Goal: Information Seeking & Learning: Learn about a topic

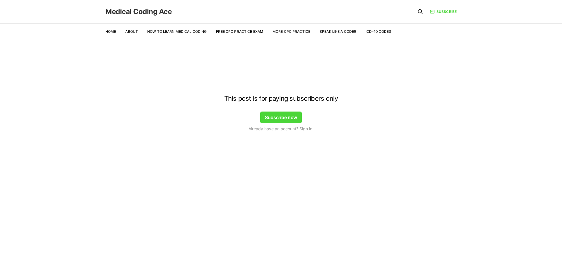
click at [121, 11] on link "Medical Coding Ace" at bounding box center [138, 11] width 66 height 7
click at [121, 12] on link "Medical Coding Ace" at bounding box center [138, 11] width 66 height 7
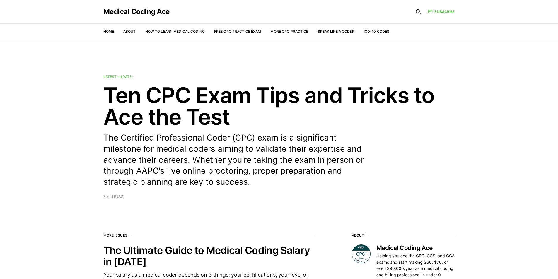
click at [114, 33] on ul "Home About How to Learn Medical Coding Free CPC Practice Exam More CPC Practice…" at bounding box center [246, 32] width 286 height 6
click at [110, 31] on link "Home" at bounding box center [108, 31] width 11 height 4
click at [107, 33] on link "Home" at bounding box center [108, 31] width 11 height 4
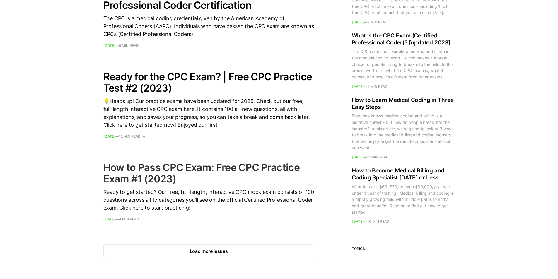
scroll to position [820, 0]
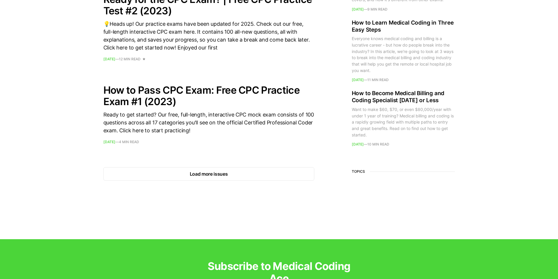
drag, startPoint x: 228, startPoint y: 174, endPoint x: 235, endPoint y: 156, distance: 20.1
click at [228, 174] on button "Load more issues" at bounding box center [208, 173] width 211 height 13
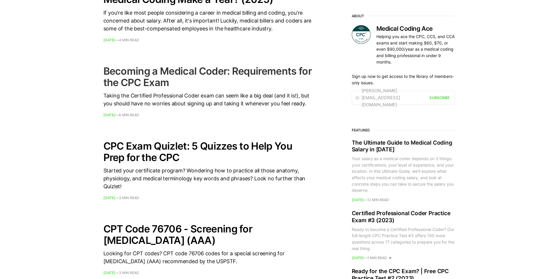
scroll to position [967, 0]
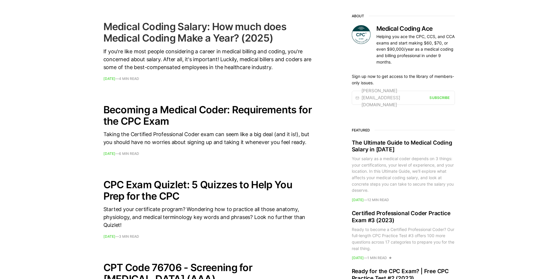
click at [240, 27] on h2 "Medical Coding Salary: How much does Medical Coding Make a Year? (2025)" at bounding box center [208, 32] width 211 height 23
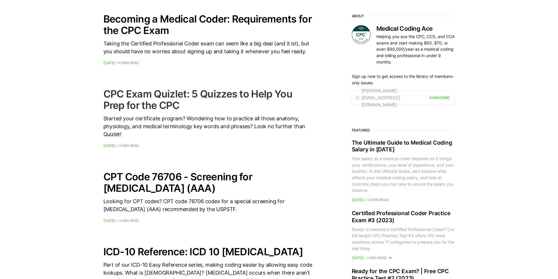
scroll to position [1055, 0]
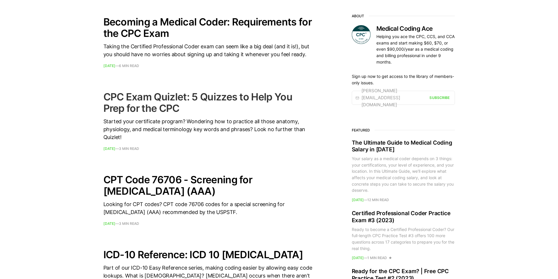
click at [204, 102] on h2 "CPC Exam Quizlet: 5 Quizzes to Help You Prep for the CPC" at bounding box center [208, 102] width 211 height 23
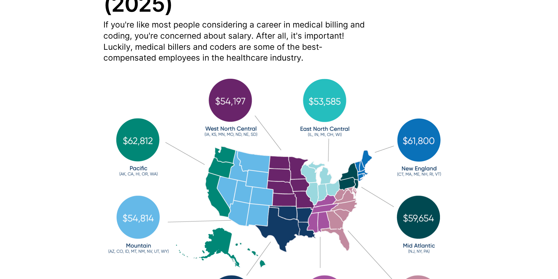
scroll to position [117, 0]
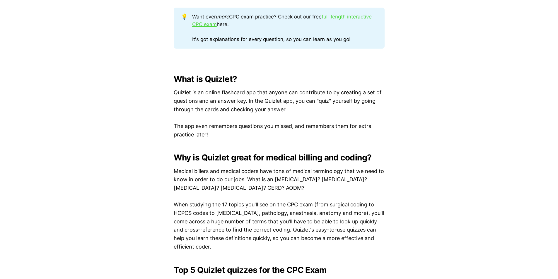
scroll to position [381, 0]
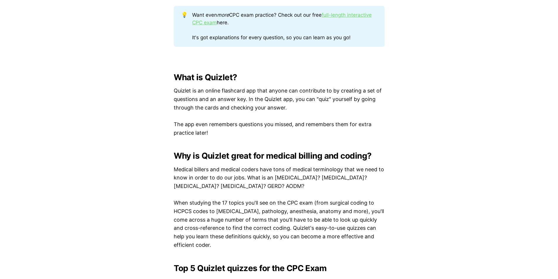
click at [355, 14] on link "full-length interactive CPC exam" at bounding box center [282, 18] width 180 height 13
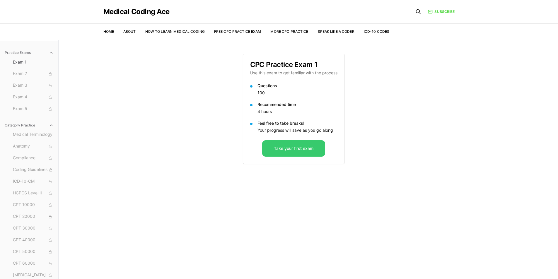
click at [302, 148] on button "Take your first exam" at bounding box center [293, 148] width 63 height 16
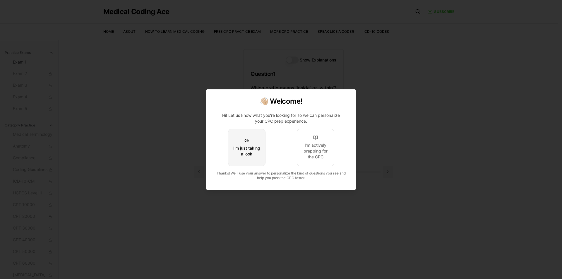
click at [258, 148] on div "I'm just taking a look" at bounding box center [247, 151] width 28 height 12
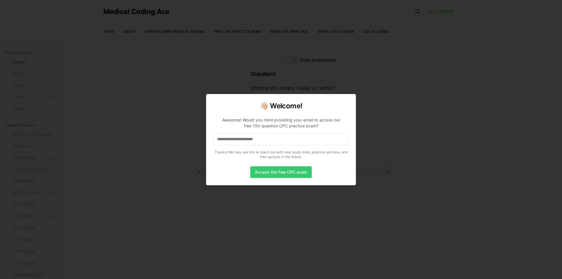
click at [296, 173] on button "Access the free CPC exam" at bounding box center [281, 172] width 62 height 12
click at [429, 153] on div at bounding box center [281, 139] width 562 height 279
click at [424, 151] on div at bounding box center [281, 139] width 562 height 279
click at [391, 149] on div at bounding box center [281, 139] width 562 height 279
click at [267, 171] on button "Access the free CPC exam" at bounding box center [281, 172] width 62 height 12
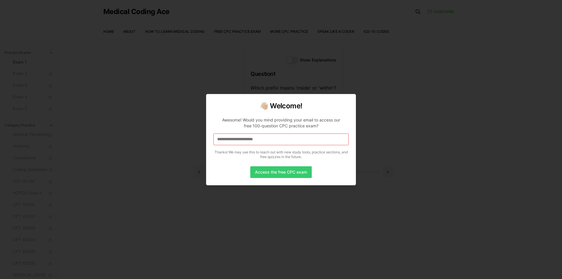
click at [284, 176] on button "Access the free CPC exam" at bounding box center [281, 172] width 62 height 12
click at [303, 197] on div at bounding box center [281, 139] width 562 height 279
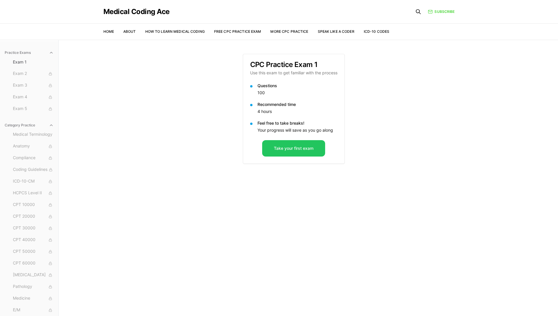
click at [112, 29] on li "Home" at bounding box center [108, 31] width 11 height 5
click at [238, 33] on link "Free CPC Practice Exam" at bounding box center [237, 31] width 47 height 4
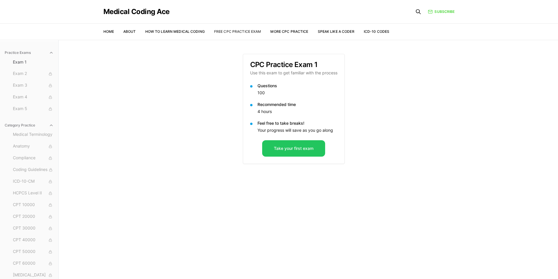
click at [234, 32] on link "Free CPC Practice Exam" at bounding box center [237, 31] width 47 height 4
click at [105, 31] on link "Home" at bounding box center [108, 31] width 11 height 4
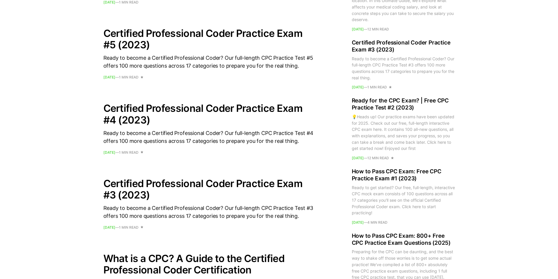
scroll to position [469, 0]
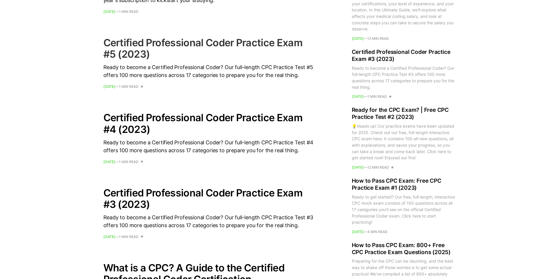
click at [143, 45] on h2 "Certified Professional Coder Practice Exam #5 (2023)" at bounding box center [208, 48] width 211 height 23
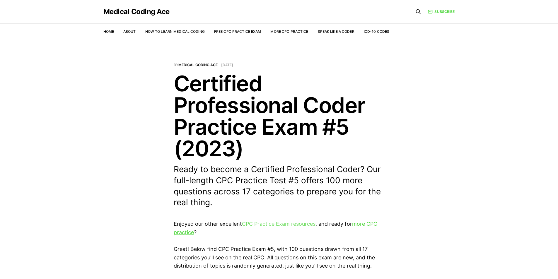
click at [269, 225] on link "CPC Practice Exam resources" at bounding box center [279, 224] width 74 height 6
click at [359, 223] on link "more CPC practice" at bounding box center [276, 228] width 204 height 15
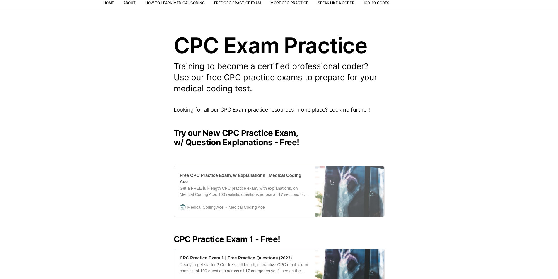
scroll to position [88, 0]
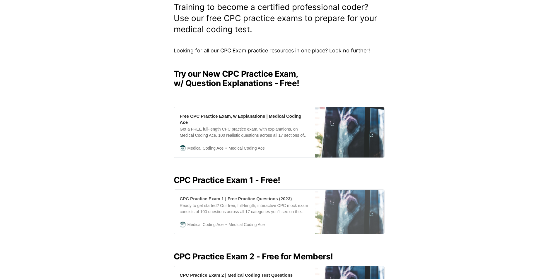
click at [261, 203] on div "Ready to get started? Our free, full-length, interactive CPC mock exam consists…" at bounding box center [244, 209] width 129 height 12
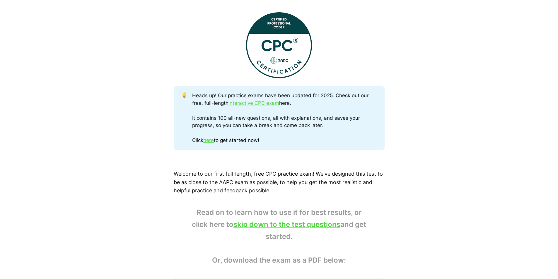
scroll to position [264, 0]
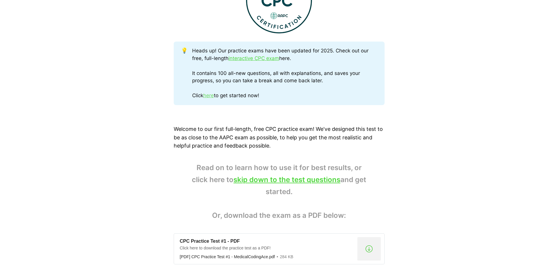
click at [207, 96] on link "here" at bounding box center [208, 96] width 11 height 6
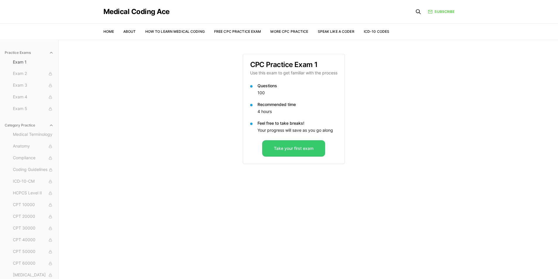
click at [289, 149] on button "Take your first exam" at bounding box center [293, 148] width 63 height 16
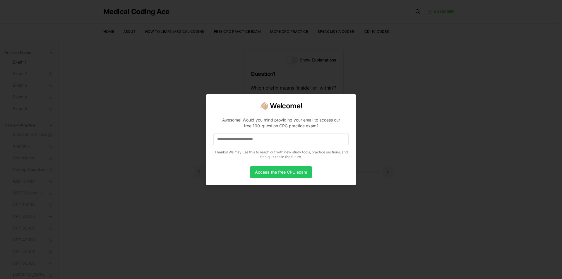
click at [430, 177] on div at bounding box center [281, 139] width 562 height 279
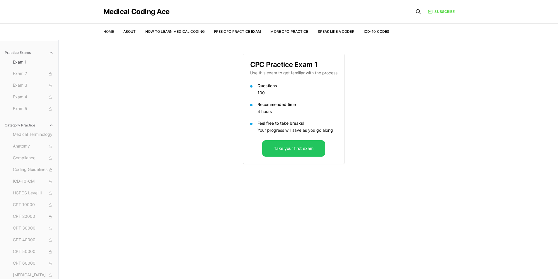
click at [106, 30] on link "Home" at bounding box center [108, 31] width 11 height 4
